Goal: Task Accomplishment & Management: Manage account settings

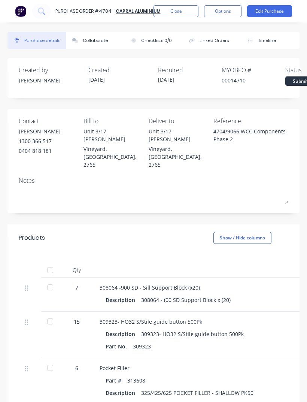
click at [171, 16] on button "Close" at bounding box center [176, 11] width 45 height 12
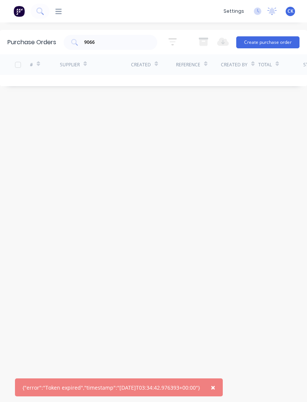
click at [22, 25] on div "× {"error":"Token expired","timestamp":"[DATE]T03:34:42.976393+00:00"} dashboar…" at bounding box center [153, 201] width 307 height 402
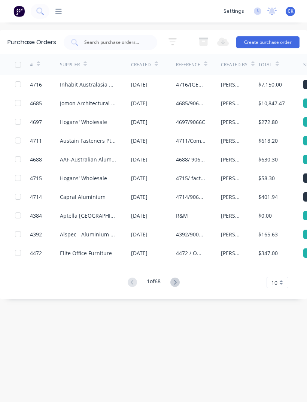
click at [14, 13] on img at bounding box center [18, 11] width 11 height 11
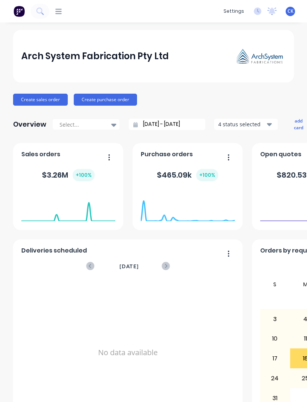
click at [61, 9] on icon at bounding box center [58, 11] width 6 height 5
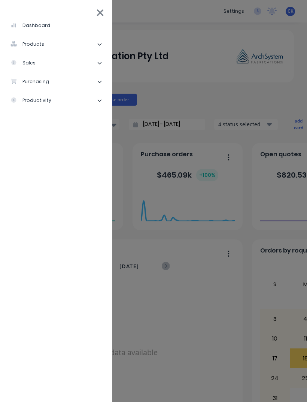
click at [54, 83] on li "purchasing" at bounding box center [56, 81] width 100 height 19
click at [44, 103] on div "Purchase Orders" at bounding box center [42, 100] width 52 height 7
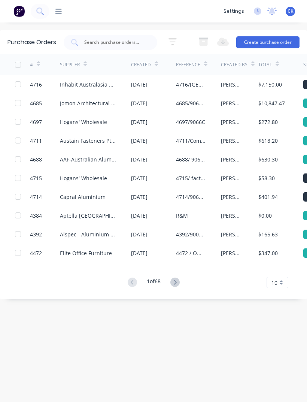
click at [128, 45] on input "text" at bounding box center [115, 42] width 62 height 7
type input "4704"
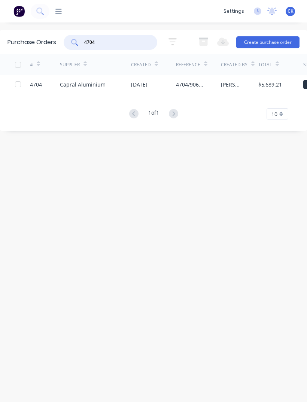
click at [194, 87] on div "4704/9066 WCC Components Phase 2" at bounding box center [191, 85] width 30 height 8
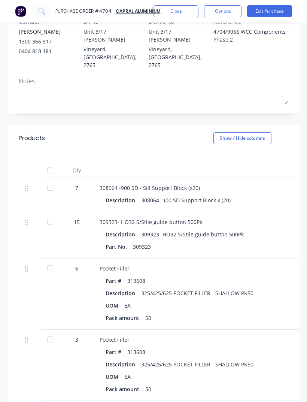
scroll to position [100, 0]
click at [48, 180] on div at bounding box center [50, 187] width 15 height 15
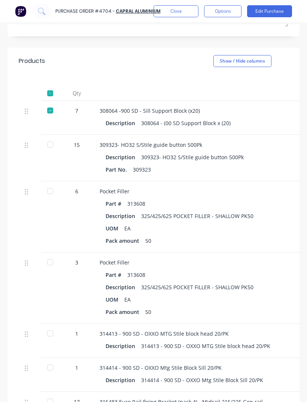
scroll to position [177, 0]
click at [202, 118] on div "308064 - (00 SD Support Block x (20)" at bounding box center [186, 123] width 90 height 11
click at [49, 137] on div at bounding box center [50, 144] width 15 height 15
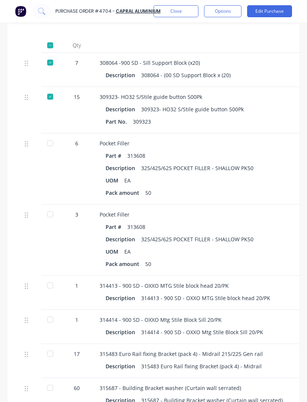
scroll to position [226, 0]
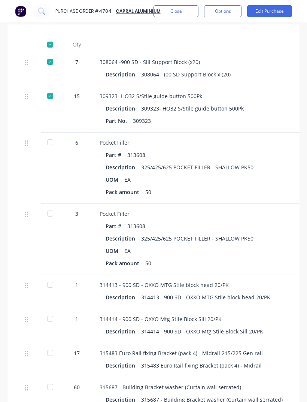
click at [52, 133] on div at bounding box center [50, 168] width 19 height 71
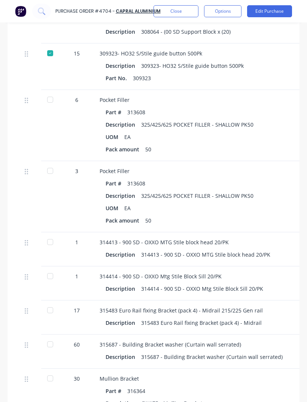
scroll to position [278, 0]
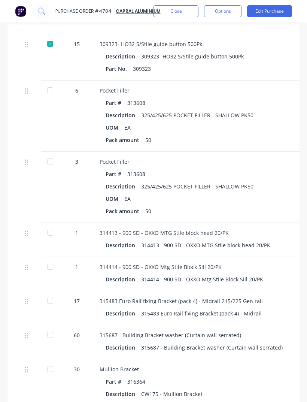
click at [158, 97] on div "Part # 313608 Description 325/425/625 POCKET FILLER - SHALLOW PK50 UOM EA Pack …" at bounding box center [262, 121] width 325 height 48
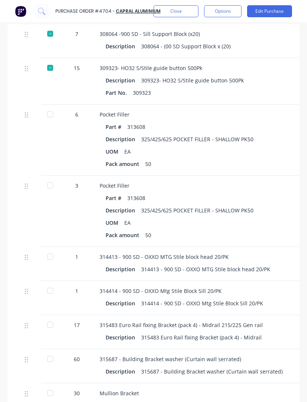
scroll to position [245, 0]
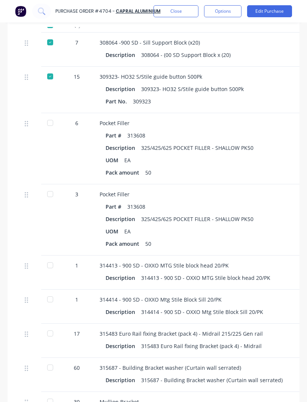
click at [166, 114] on div "Pocket Filler Part # 313608 Description 325/425/625 POCKET FILLER - SHALLOW PK5…" at bounding box center [262, 148] width 337 height 71
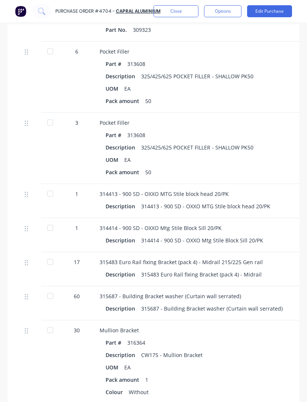
scroll to position [317, 0]
click at [174, 130] on div "Part # 313608" at bounding box center [262, 135] width 313 height 11
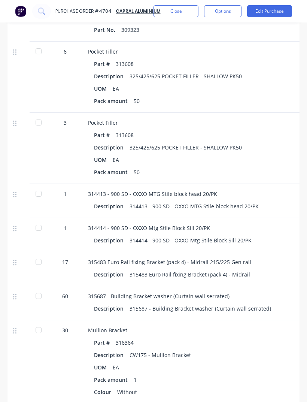
scroll to position [0, 18]
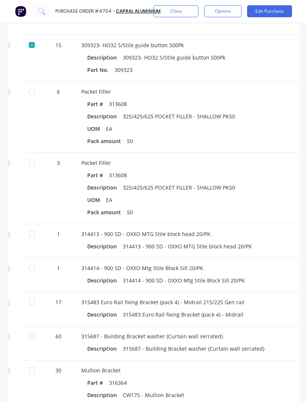
click at [211, 82] on div "Pocket Filler Part # 313608 Description 325/425/625 POCKET FILLER - SHALLOW PK5…" at bounding box center [243, 117] width 337 height 71
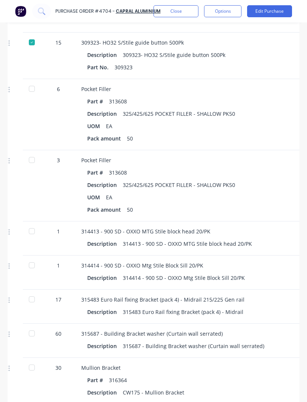
scroll to position [280, 0]
click at [30, 152] on div at bounding box center [31, 159] width 15 height 15
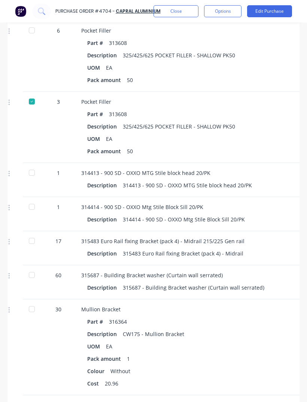
scroll to position [338, 0]
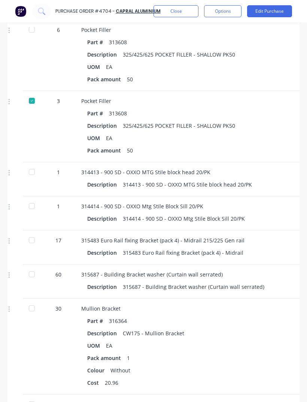
click at [161, 97] on div "Pocket Filler" at bounding box center [243, 101] width 325 height 8
click at [34, 233] on div at bounding box center [31, 240] width 15 height 15
click at [34, 267] on div at bounding box center [31, 274] width 15 height 15
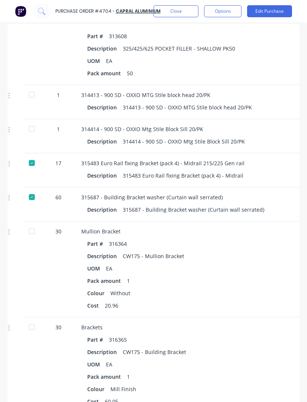
scroll to position [416, 0]
click at [31, 224] on div at bounding box center [31, 231] width 15 height 15
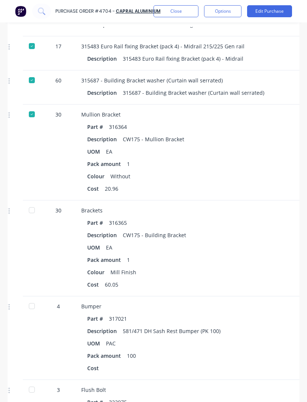
scroll to position [533, 0]
click at [36, 202] on div at bounding box center [31, 209] width 15 height 15
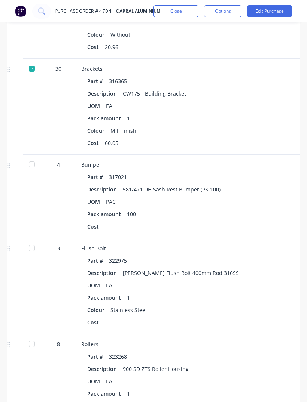
scroll to position [674, 0]
click at [104, 135] on div "Brackets Part # 316365 Description CW175 - Building Bracket UOM EA Pack amount …" at bounding box center [243, 107] width 337 height 96
click at [33, 157] on div at bounding box center [31, 164] width 15 height 15
click at [33, 241] on div at bounding box center [31, 248] width 15 height 15
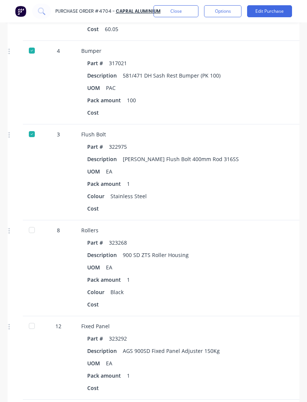
scroll to position [788, 0]
click at [33, 223] on div at bounding box center [31, 230] width 15 height 15
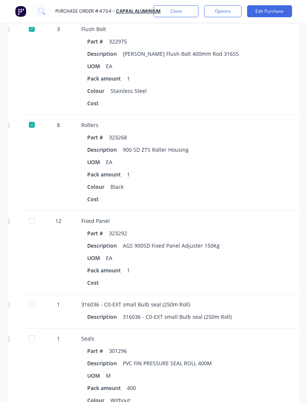
scroll to position [896, 0]
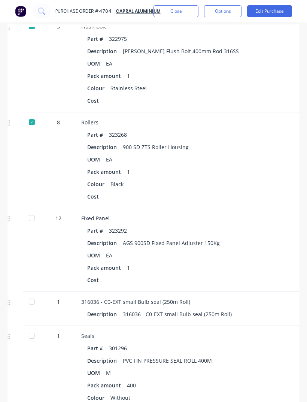
click at [63, 208] on div "12" at bounding box center [59, 250] width 34 height 84
click at [34, 211] on div at bounding box center [31, 218] width 15 height 15
click at [35, 294] on div at bounding box center [31, 301] width 15 height 15
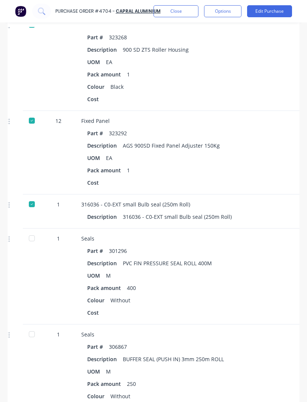
scroll to position [993, 0]
click at [87, 211] on div "Description 316036 - C0-EXT small Bulb seal (250m Roll)" at bounding box center [243, 216] width 325 height 11
click at [33, 231] on div at bounding box center [31, 238] width 15 height 15
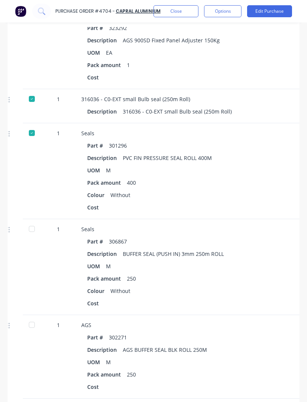
scroll to position [1098, 0]
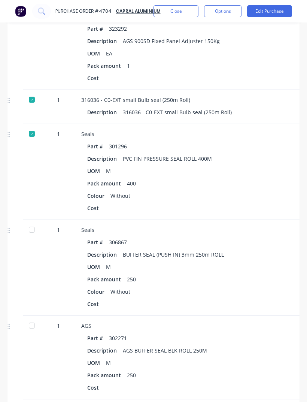
click at [32, 222] on div at bounding box center [31, 229] width 15 height 15
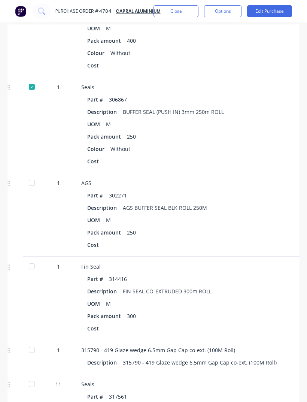
scroll to position [1248, -1]
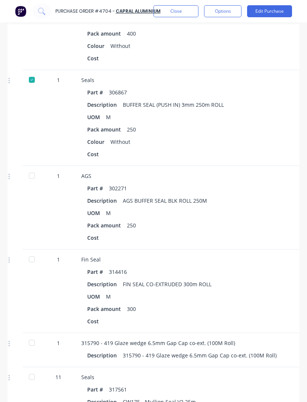
click at [179, 195] on div "AGS BUFFER SEAL BLK ROLL 250M" at bounding box center [165, 200] width 84 height 11
click at [28, 252] on div at bounding box center [31, 259] width 15 height 15
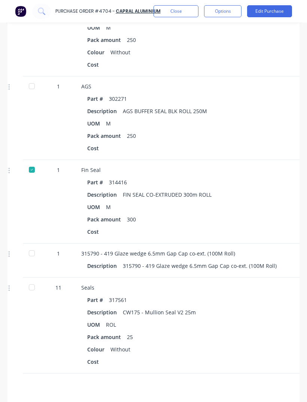
scroll to position [1337, 0]
click at [172, 214] on div "Pack amount 300" at bounding box center [243, 219] width 313 height 11
click at [31, 246] on div at bounding box center [31, 253] width 15 height 15
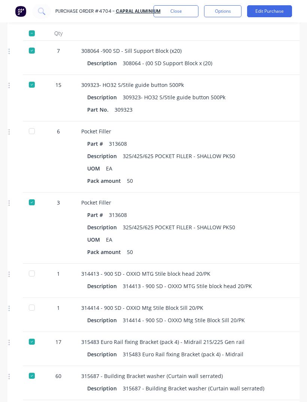
scroll to position [237, 0]
click at [236, 123] on div "Pocket Filler Part # 313608 Description 325/425/625 POCKET FILLER - SHALLOW PK5…" at bounding box center [243, 156] width 337 height 71
click at [224, 16] on button "Options" at bounding box center [222, 11] width 37 height 12
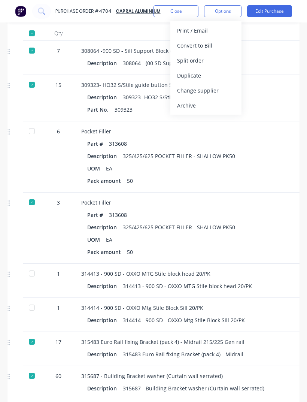
click at [220, 10] on button "Options" at bounding box center [222, 11] width 37 height 12
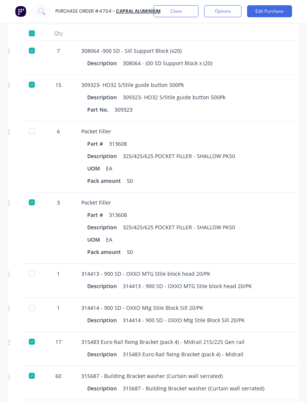
click at [265, 15] on button "Edit Purchase" at bounding box center [269, 11] width 45 height 12
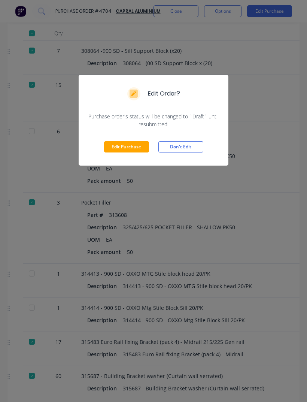
click at [130, 141] on button "Edit Purchase" at bounding box center [126, 146] width 45 height 11
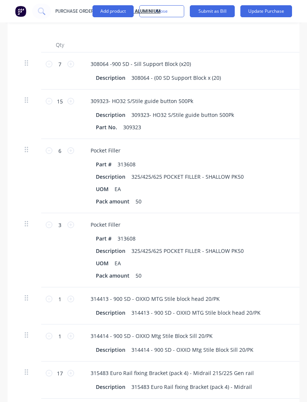
scroll to position [0, 0]
click at [27, 146] on icon at bounding box center [26, 149] width 3 height 7
click at [28, 145] on div at bounding box center [30, 149] width 10 height 9
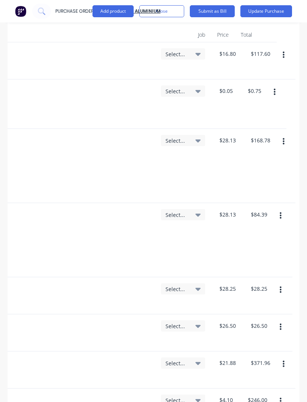
scroll to position [0, 261]
click at [283, 138] on icon "button" at bounding box center [284, 142] width 2 height 8
click at [250, 169] on button "Duplicate" at bounding box center [261, 176] width 64 height 15
type textarea "x"
type input "$28.13"
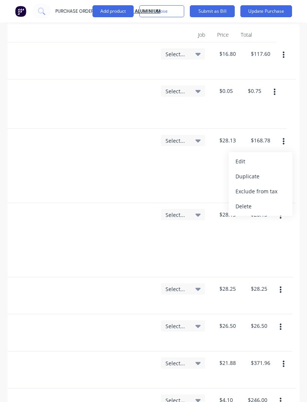
type textarea "x"
type input "1"
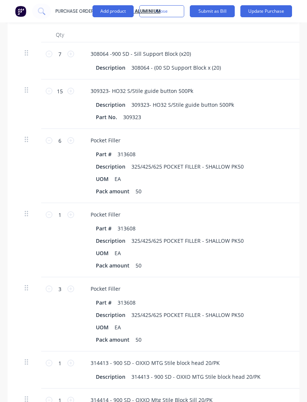
scroll to position [0, 0]
click at [62, 135] on input "6" at bounding box center [59, 140] width 15 height 11
type textarea "x"
type input "5"
type textarea "x"
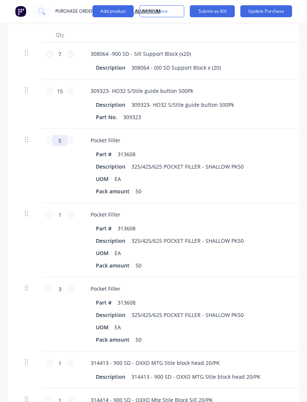
type input "$140.65"
type textarea "x"
type input "5"
click at [268, 9] on button "Update Purchase" at bounding box center [267, 11] width 52 height 12
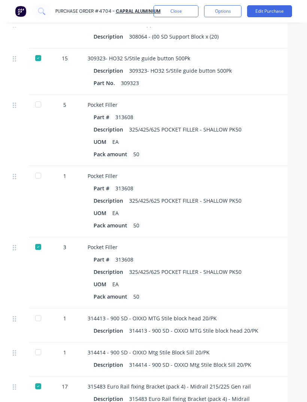
scroll to position [263, 12]
click at [36, 97] on div at bounding box center [38, 104] width 15 height 15
click at [180, 15] on button "Close" at bounding box center [176, 11] width 45 height 12
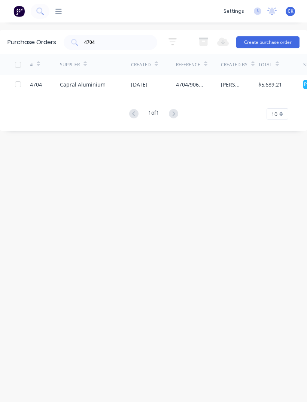
click at [20, 16] on img at bounding box center [18, 11] width 11 height 11
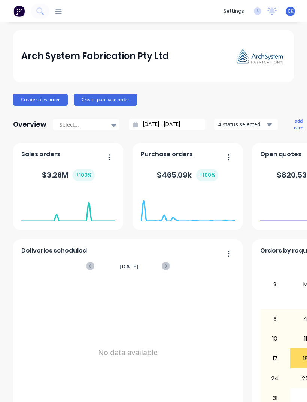
click at [60, 10] on icon at bounding box center [58, 11] width 6 height 7
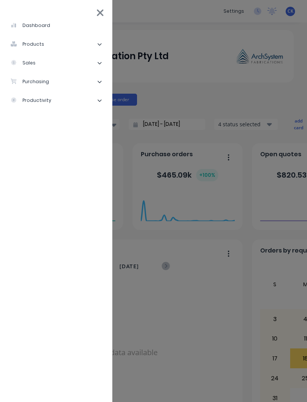
click at [36, 78] on li "purchasing" at bounding box center [56, 81] width 100 height 19
click at [44, 100] on div "Purchase Orders" at bounding box center [42, 100] width 52 height 7
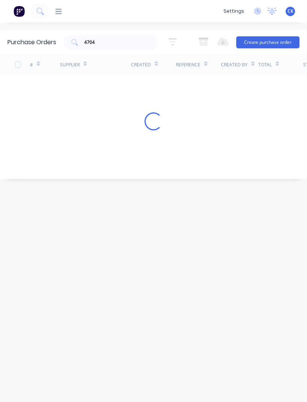
click at [44, 99] on div "# Supplier Created Reference Created By Total Status Loading..." at bounding box center [153, 111] width 307 height 114
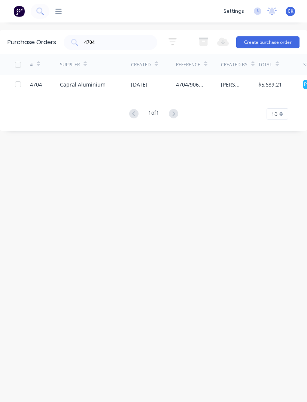
click at [65, 82] on div "Capral Aluminium" at bounding box center [83, 85] width 46 height 8
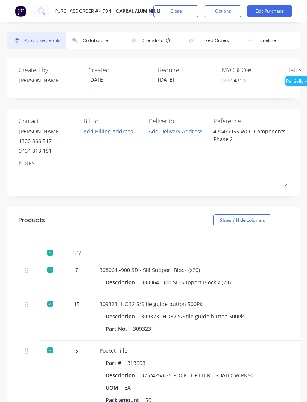
type textarea "x"
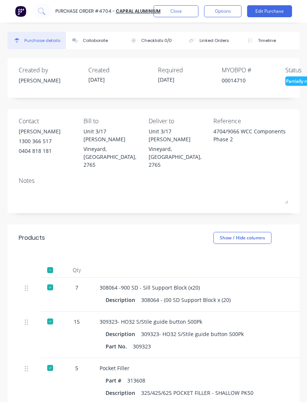
click at [90, 41] on div "Collaborate" at bounding box center [95, 40] width 25 height 6
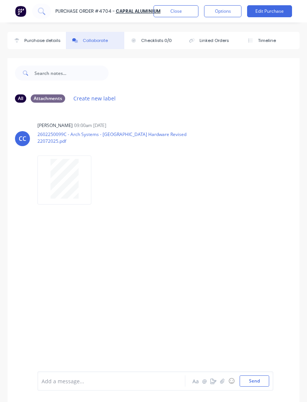
click at [222, 7] on button "Options" at bounding box center [222, 11] width 37 height 12
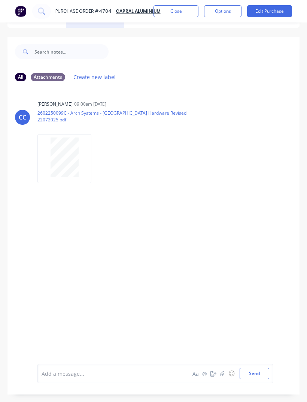
scroll to position [24, 0]
click at [220, 372] on button "button" at bounding box center [222, 373] width 9 height 9
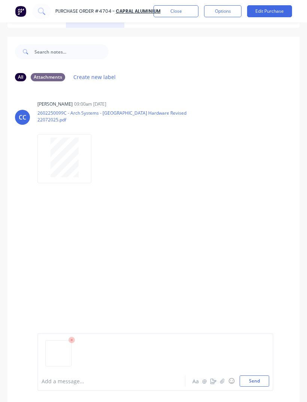
click at [253, 380] on button "Send" at bounding box center [255, 380] width 30 height 11
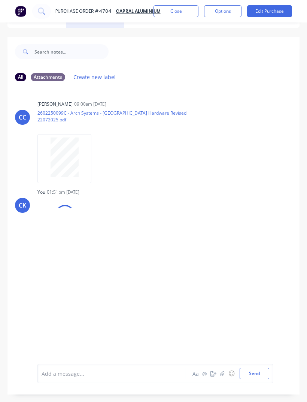
click at [211, 371] on icon "button" at bounding box center [214, 373] width 6 height 5
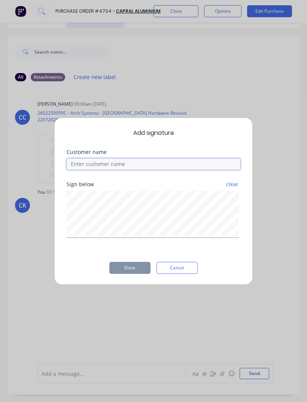
click at [114, 159] on input at bounding box center [154, 163] width 174 height 11
type input "Clinton"
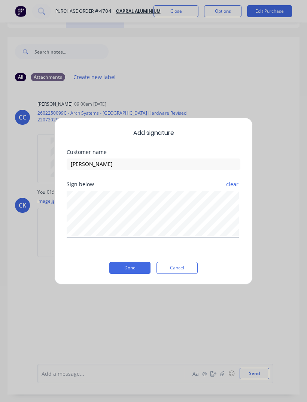
click at [129, 266] on button "Done" at bounding box center [129, 268] width 41 height 12
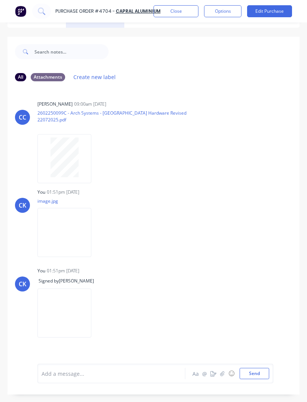
click at [182, 10] on button "Close" at bounding box center [176, 11] width 45 height 12
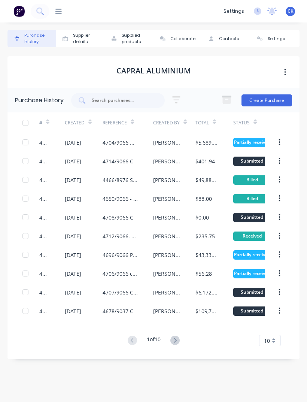
click at [24, 11] on img at bounding box center [18, 11] width 11 height 11
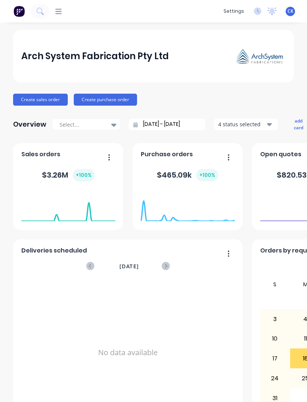
click at [56, 13] on icon at bounding box center [58, 11] width 6 height 7
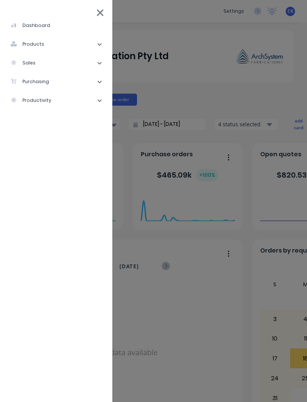
click at [51, 73] on li "purchasing" at bounding box center [56, 81] width 100 height 19
click at [51, 103] on div "Purchase Orders" at bounding box center [42, 100] width 52 height 7
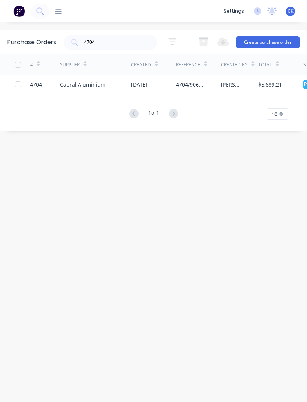
click at [130, 41] on input "4704" at bounding box center [115, 42] width 62 height 7
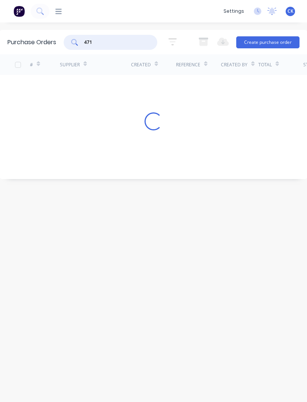
type input "4715"
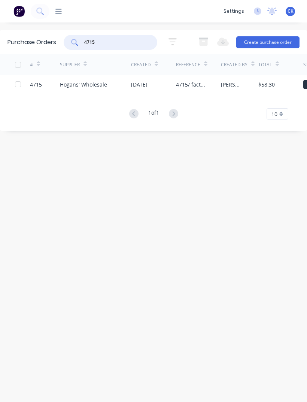
click at [283, 90] on div "$58.30" at bounding box center [281, 84] width 45 height 19
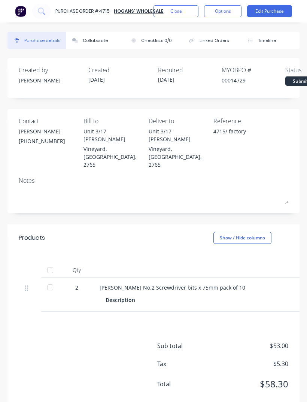
click at [57, 280] on div at bounding box center [50, 287] width 15 height 15
type textarea "x"
click at [185, 9] on button "Close" at bounding box center [176, 11] width 45 height 12
